Goal: Check status: Check status

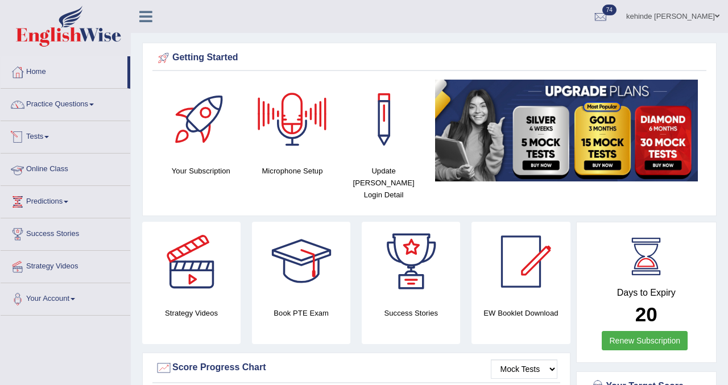
click at [41, 138] on link "Tests" at bounding box center [66, 135] width 130 height 28
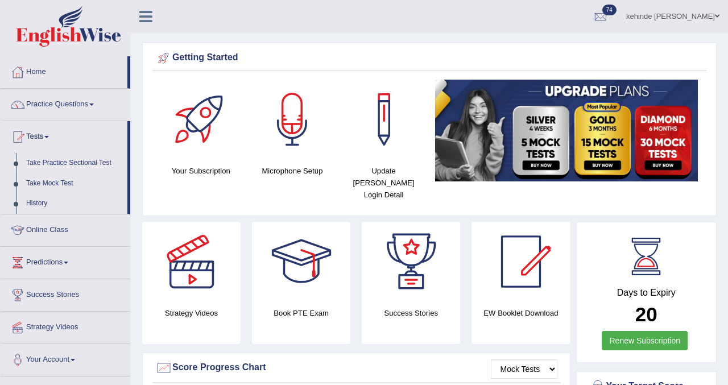
click at [43, 164] on link "Take Practice Sectional Test" at bounding box center [74, 163] width 106 height 20
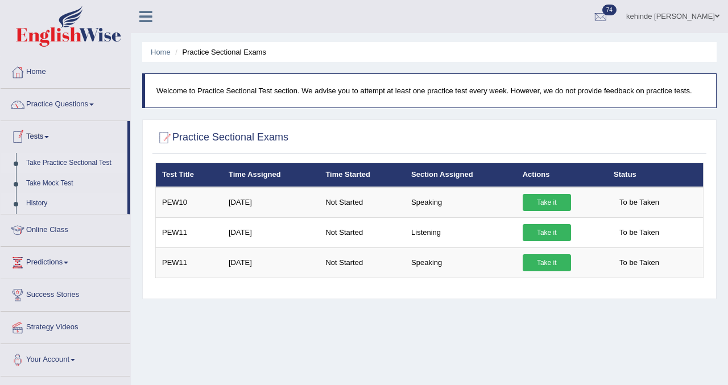
click at [39, 199] on link "History" at bounding box center [74, 203] width 106 height 20
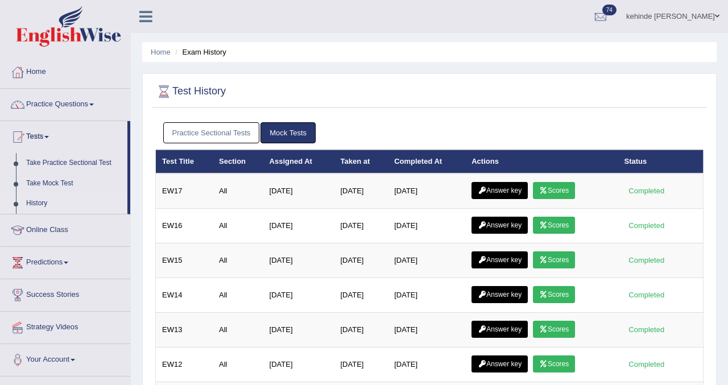
click at [201, 129] on link "Practice Sectional Tests" at bounding box center [211, 132] width 97 height 21
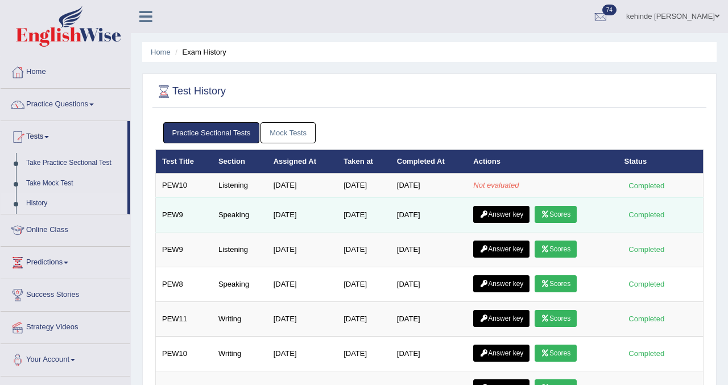
click at [561, 213] on link "Scores" at bounding box center [555, 214] width 42 height 17
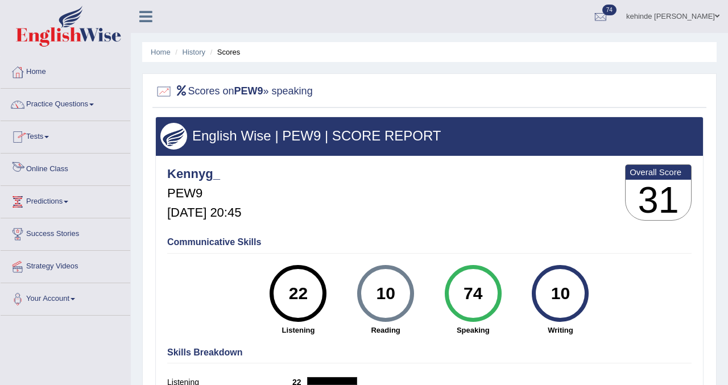
click at [39, 137] on link "Tests" at bounding box center [66, 135] width 130 height 28
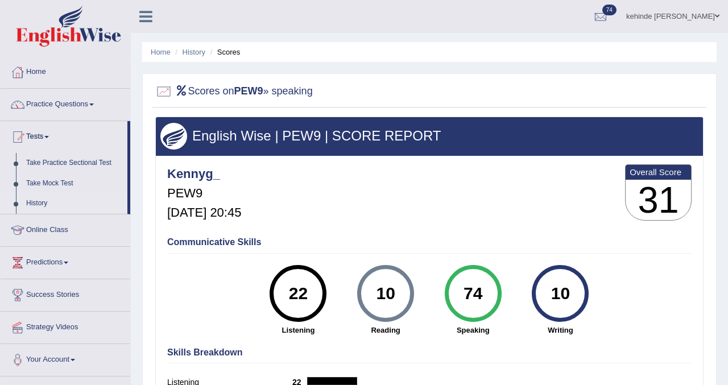
click at [39, 204] on link "History" at bounding box center [74, 203] width 106 height 20
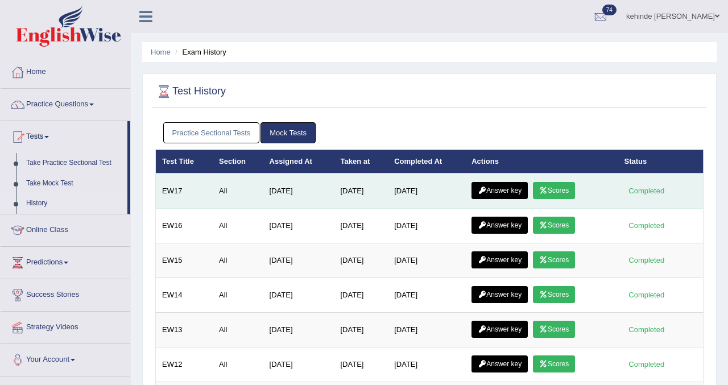
click at [491, 196] on link "Answer key" at bounding box center [499, 190] width 56 height 17
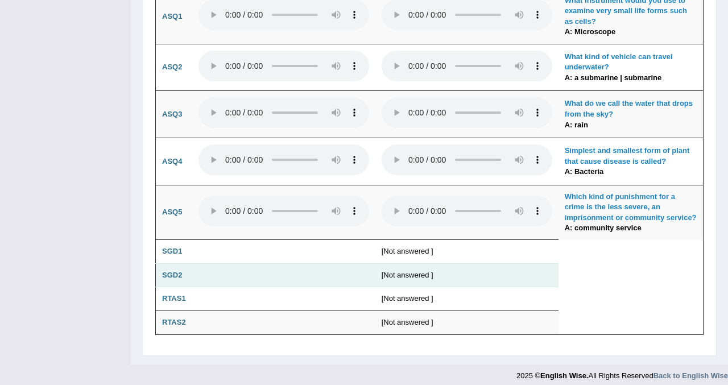
scroll to position [2751, 0]
drag, startPoint x: 402, startPoint y: 248, endPoint x: 552, endPoint y: 270, distance: 151.7
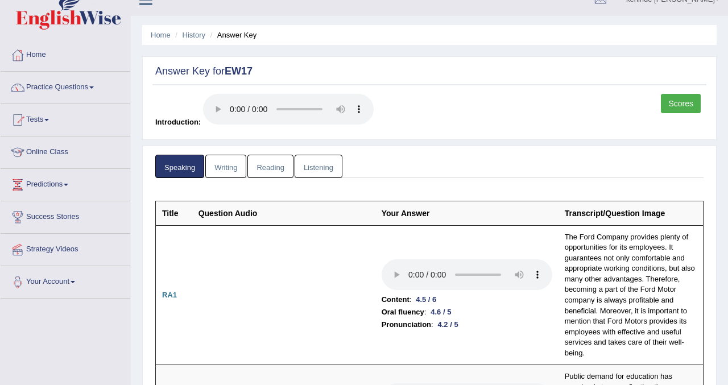
scroll to position [0, 0]
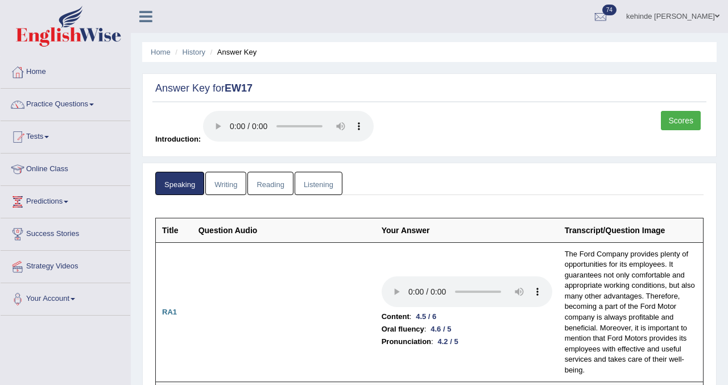
click at [683, 119] on link "Scores" at bounding box center [681, 120] width 40 height 19
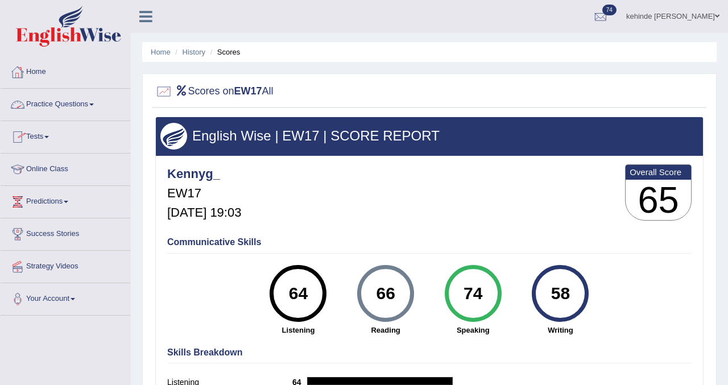
click at [40, 104] on link "Practice Questions" at bounding box center [66, 103] width 130 height 28
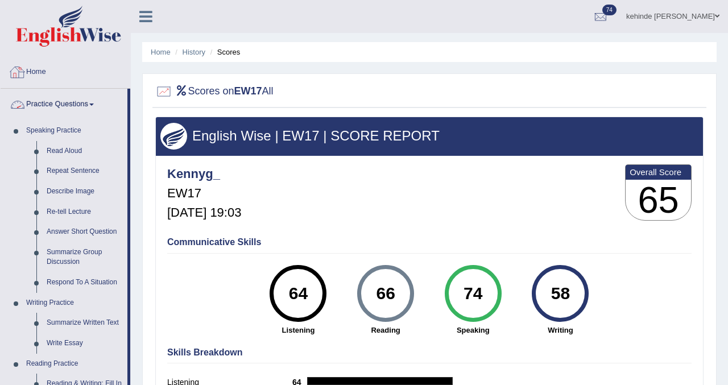
click at [44, 69] on link "Home" at bounding box center [66, 70] width 130 height 28
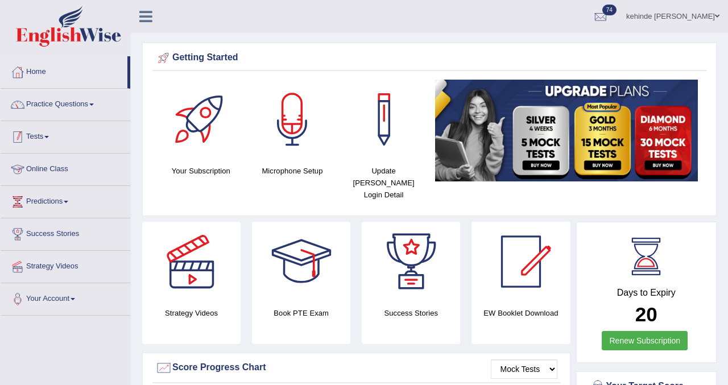
click at [38, 139] on link "Tests" at bounding box center [66, 135] width 130 height 28
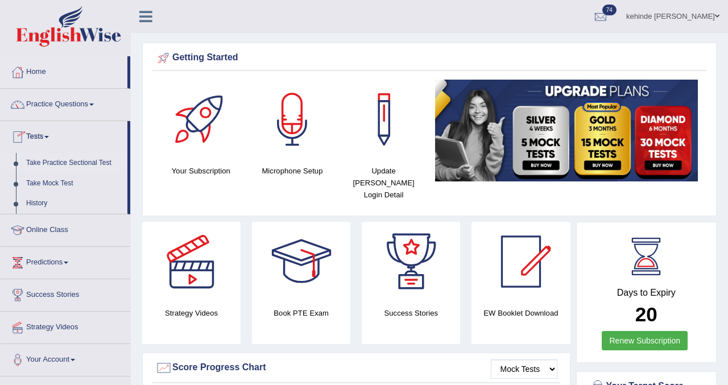
click at [38, 160] on link "Take Practice Sectional Test" at bounding box center [74, 163] width 106 height 20
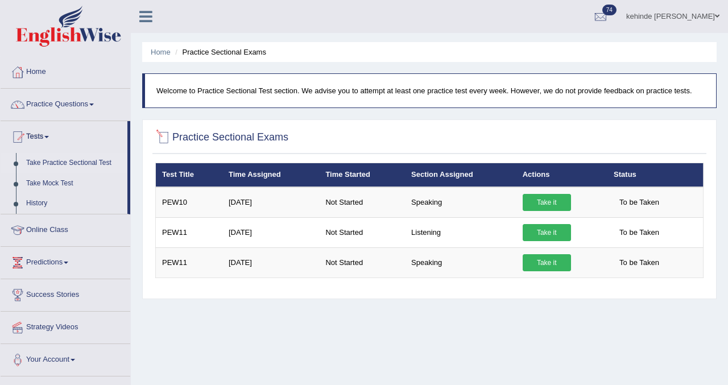
click at [64, 161] on link "Take Practice Sectional Test" at bounding box center [74, 163] width 106 height 20
click at [38, 198] on link "History" at bounding box center [74, 203] width 106 height 20
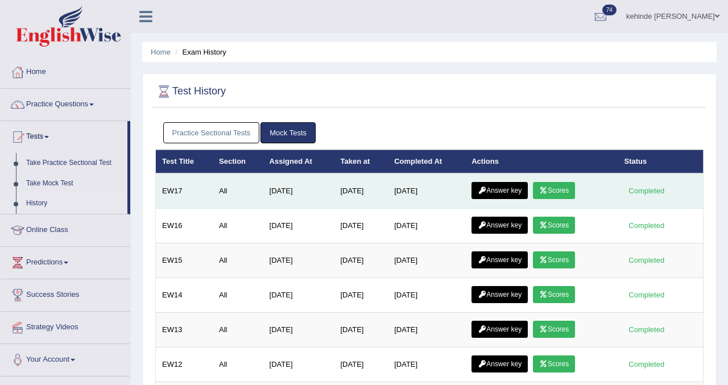
click at [500, 190] on link "Answer key" at bounding box center [499, 190] width 56 height 17
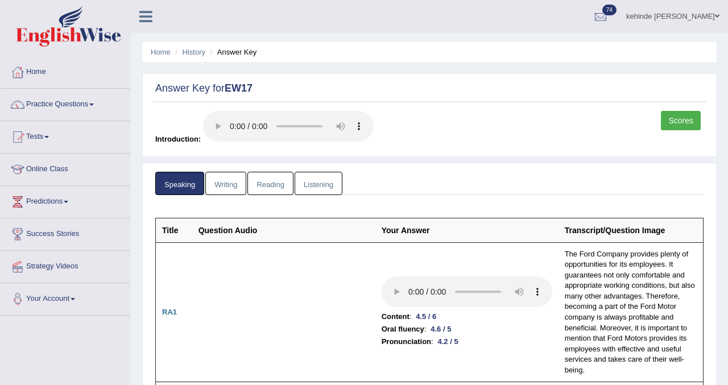
click at [672, 120] on link "Scores" at bounding box center [681, 120] width 40 height 19
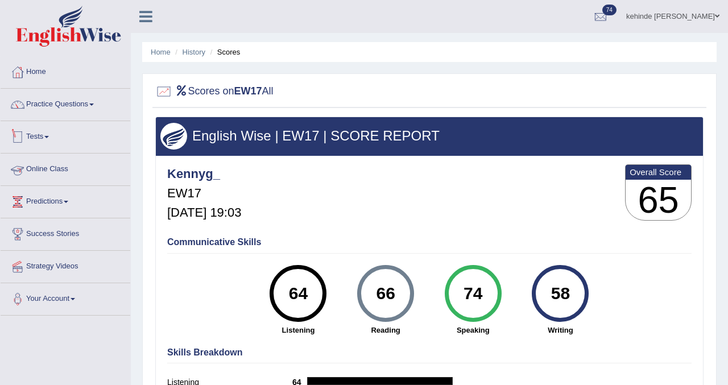
click at [31, 134] on link "Tests" at bounding box center [66, 135] width 130 height 28
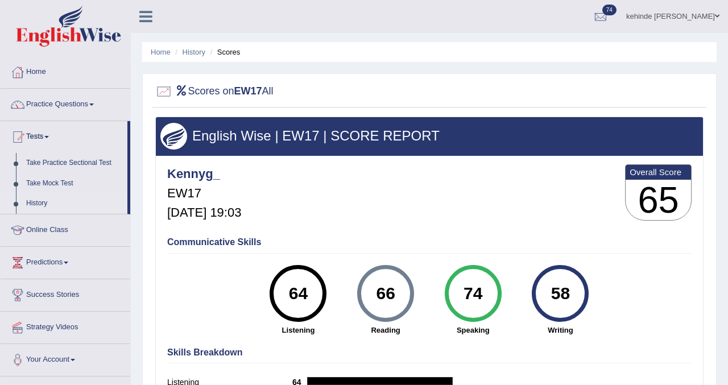
click at [31, 200] on link "History" at bounding box center [74, 203] width 106 height 20
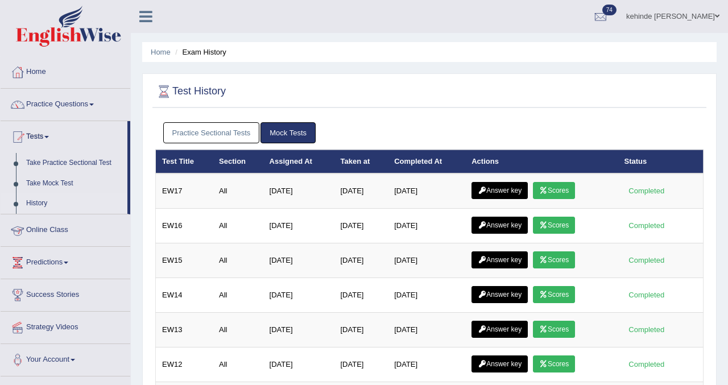
click at [221, 130] on link "Practice Sectional Tests" at bounding box center [211, 132] width 97 height 21
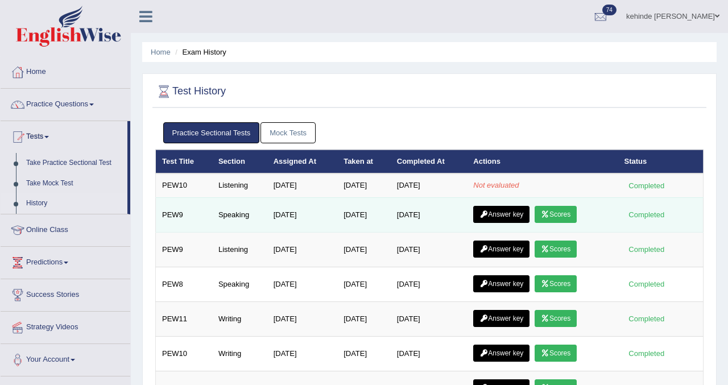
click at [563, 212] on link "Scores" at bounding box center [555, 214] width 42 height 17
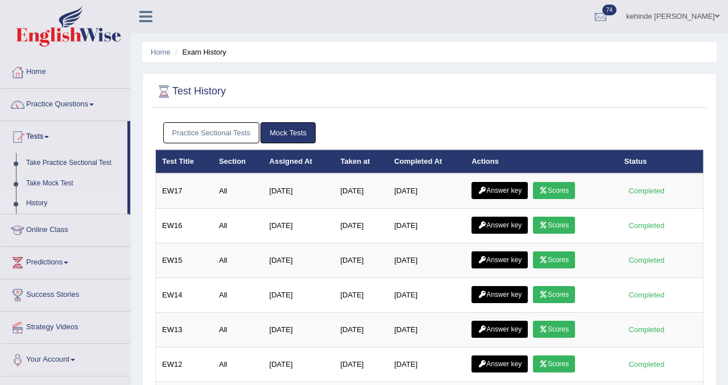
click at [204, 127] on link "Practice Sectional Tests" at bounding box center [211, 132] width 97 height 21
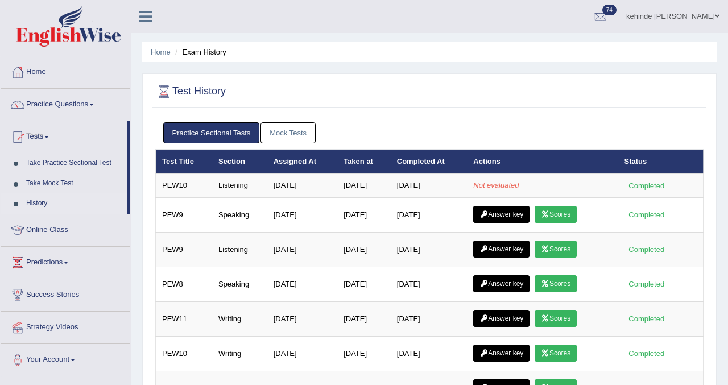
click at [31, 205] on link "History" at bounding box center [74, 203] width 106 height 20
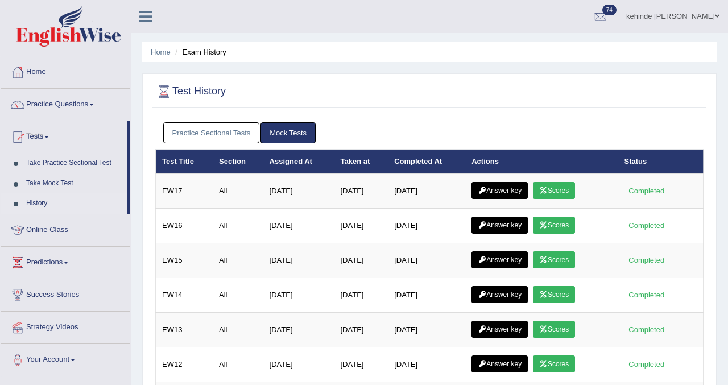
click at [205, 132] on link "Practice Sectional Tests" at bounding box center [211, 132] width 97 height 21
